Goal: Check status

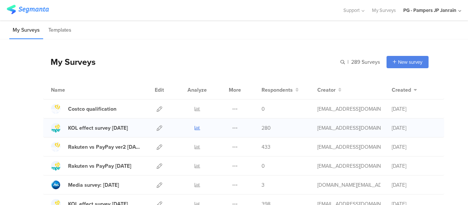
click at [195, 128] on icon at bounding box center [198, 128] width 6 height 6
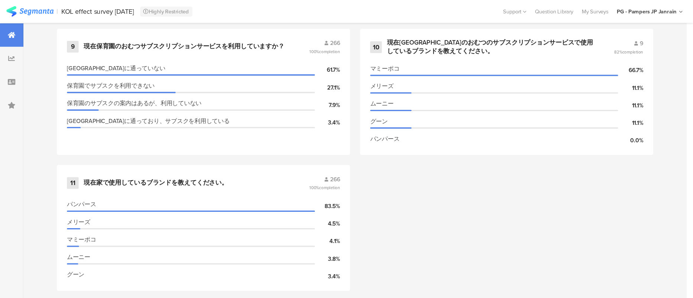
scroll to position [794, 0]
